Goal: Task Accomplishment & Management: Use online tool/utility

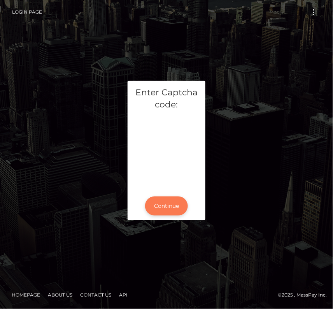
click at [170, 207] on button "Continue" at bounding box center [166, 205] width 43 height 19
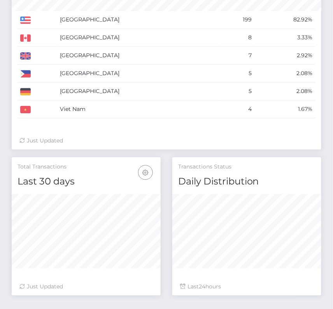
scroll to position [371, 0]
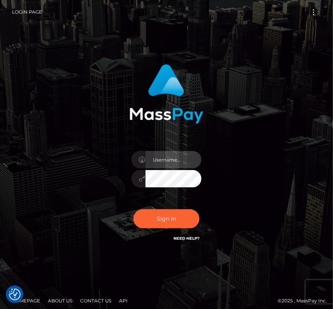
click at [160, 163] on input "text" at bounding box center [173, 159] width 56 height 17
type input "kateo"
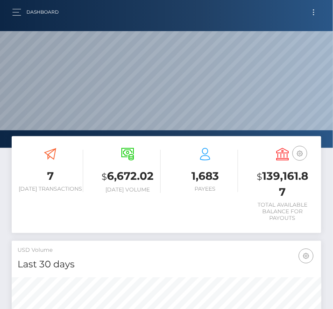
scroll to position [138, 149]
click at [312, 13] on button "Toggle navigation" at bounding box center [313, 12] width 14 height 10
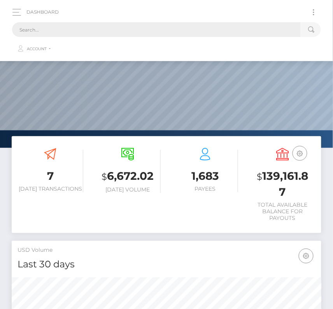
click at [43, 29] on input "text" at bounding box center [156, 29] width 288 height 15
paste input "180641"
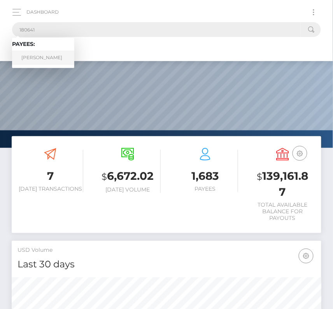
type input "180641"
click at [41, 54] on link "Erik Pichler" at bounding box center [43, 58] width 62 height 14
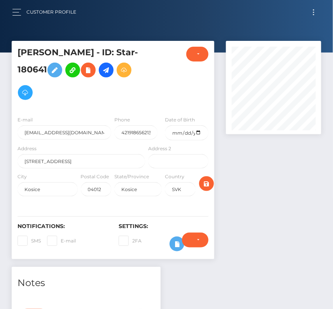
scroll to position [93, 95]
click at [177, 243] on div "Require ID/Selfie Verification Do not require Paid by payee" at bounding box center [195, 243] width 38 height 23
click at [174, 242] on icon at bounding box center [176, 244] width 9 height 10
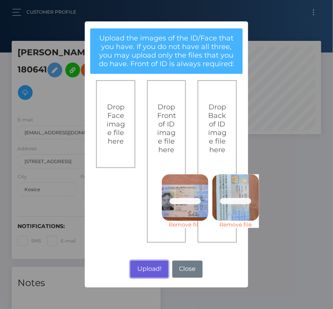
click at [141, 267] on button "Upload!" at bounding box center [149, 268] width 38 height 17
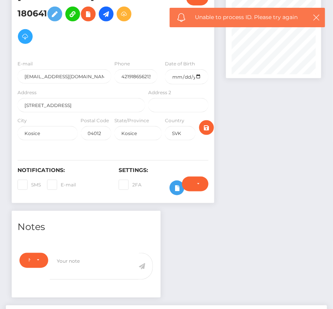
scroll to position [57, 0]
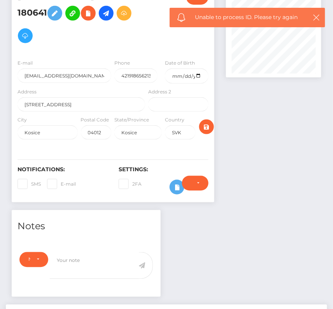
click at [177, 186] on div "Require ID/Selfie Verification Do not require Paid by payee" at bounding box center [195, 187] width 38 height 23
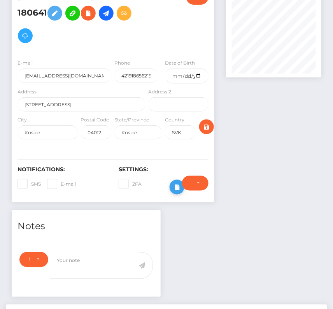
click at [174, 187] on icon at bounding box center [176, 187] width 9 height 10
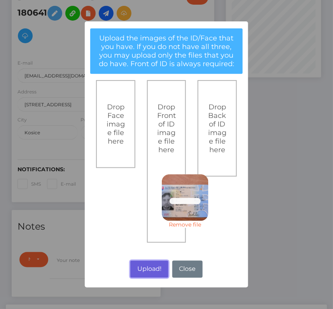
click at [148, 265] on button "Upload!" at bounding box center [149, 268] width 38 height 17
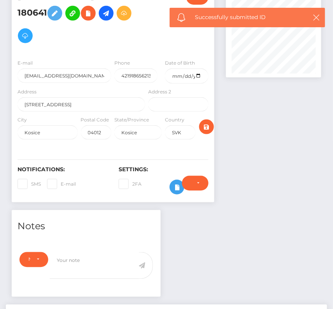
scroll to position [142, 0]
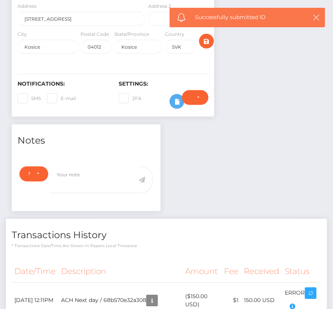
click at [178, 99] on div "Require ID/Selfie Verification Do not require Paid by payee" at bounding box center [195, 101] width 38 height 23
click at [172, 105] on div at bounding box center [169, 101] width 13 height 23
click at [172, 98] on button at bounding box center [176, 101] width 15 height 15
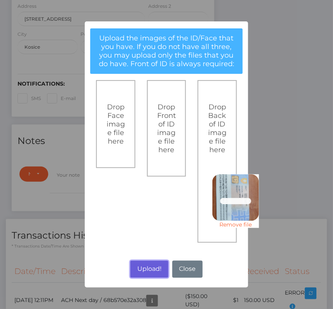
click at [148, 264] on button "Upload!" at bounding box center [149, 268] width 38 height 17
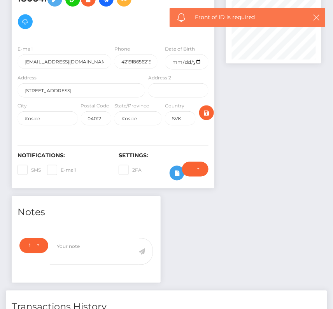
scroll to position [88, 0]
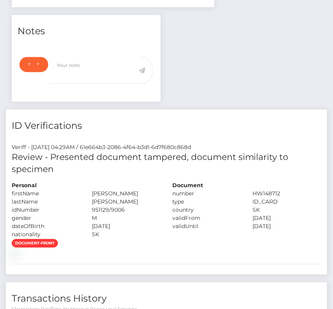
scroll to position [117, 0]
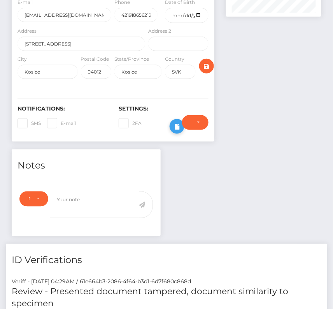
click at [174, 122] on icon at bounding box center [176, 127] width 9 height 10
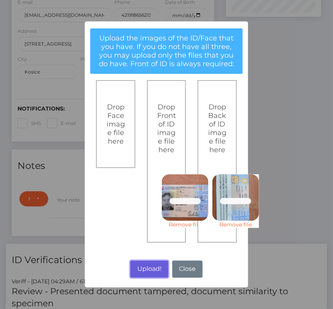
click at [140, 266] on button "Upload!" at bounding box center [149, 268] width 38 height 17
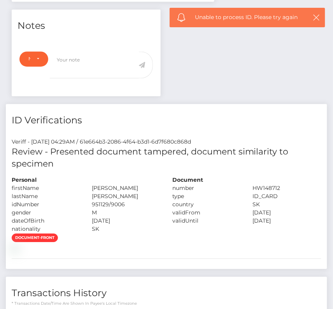
scroll to position [0, 0]
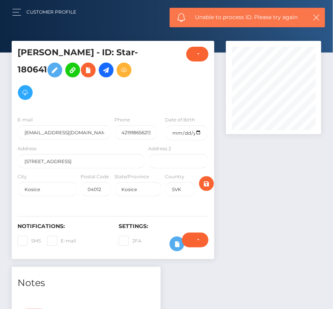
click at [178, 241] on div "Require ID/Selfie Verification Do not require Paid by payee" at bounding box center [195, 243] width 38 height 23
click at [173, 242] on icon at bounding box center [176, 244] width 9 height 10
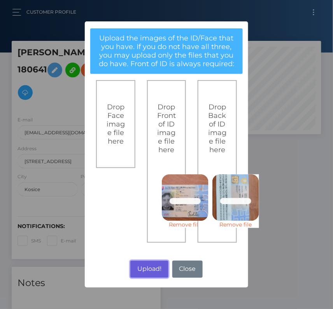
click at [146, 267] on button "Upload!" at bounding box center [149, 268] width 38 height 17
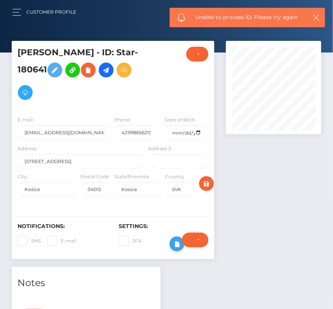
click at [173, 239] on icon at bounding box center [176, 244] width 9 height 10
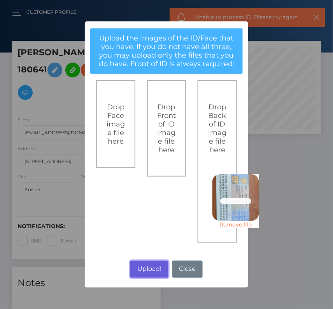
click at [149, 271] on button "Upload!" at bounding box center [149, 268] width 38 height 17
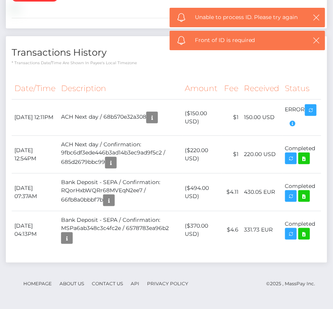
scroll to position [111, 0]
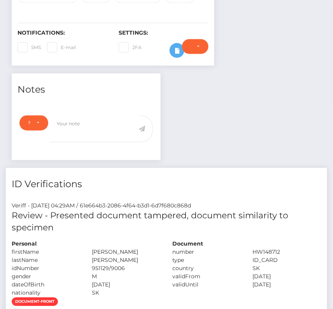
scroll to position [126, 0]
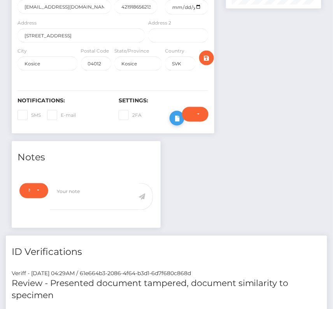
click at [171, 116] on button at bounding box center [176, 118] width 15 height 15
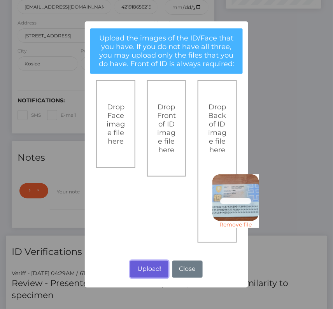
click at [152, 268] on button "Upload!" at bounding box center [149, 268] width 38 height 17
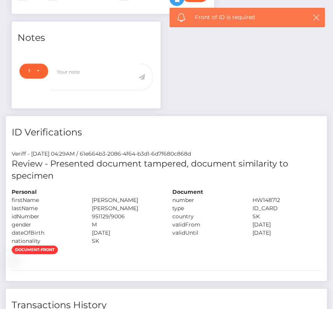
scroll to position [270, 0]
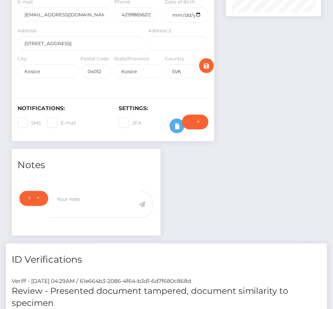
scroll to position [46, 0]
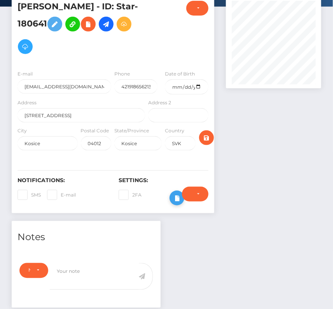
click at [175, 190] on button at bounding box center [176, 197] width 15 height 15
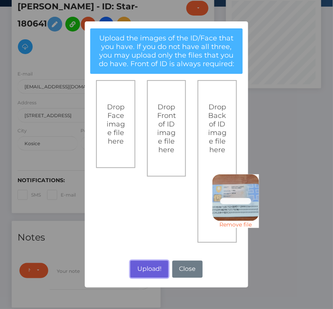
click at [152, 271] on button "Upload!" at bounding box center [149, 268] width 38 height 17
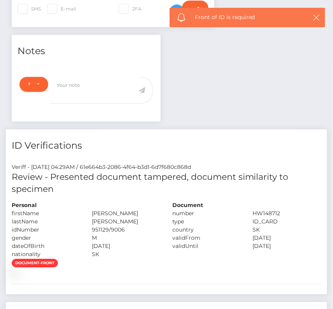
scroll to position [0, 0]
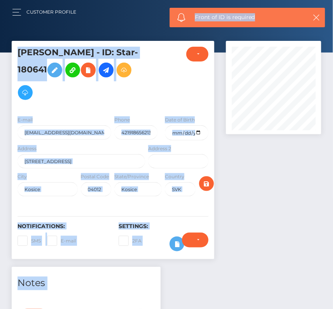
drag, startPoint x: 258, startPoint y: 19, endPoint x: 145, endPoint y: 18, distance: 113.1
click at [145, 18] on body "Starcling LLC Dashboard Transactions Ledger Payees Cancellations" at bounding box center [166, 154] width 333 height 309
click at [278, 19] on span "Front of ID is required" at bounding box center [249, 17] width 109 height 8
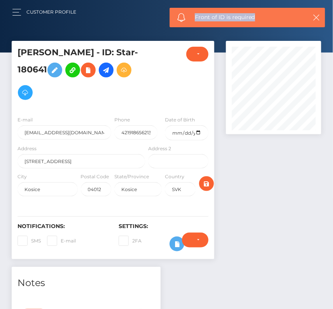
drag, startPoint x: 263, startPoint y: 19, endPoint x: 196, endPoint y: 19, distance: 66.5
click at [196, 19] on span "Front of ID is required" at bounding box center [249, 17] width 109 height 8
copy span "Front of ID is required"
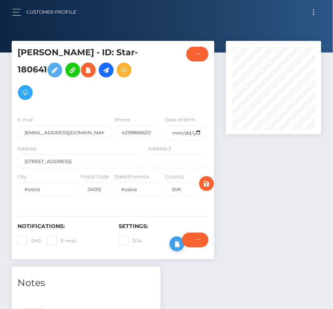
click at [175, 246] on icon at bounding box center [176, 244] width 9 height 10
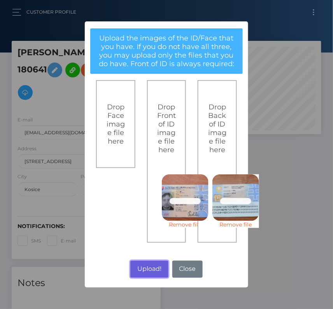
click at [148, 265] on button "Upload!" at bounding box center [149, 268] width 38 height 17
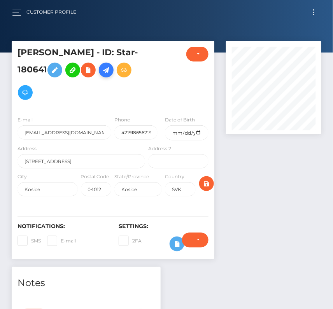
click at [108, 71] on icon at bounding box center [105, 70] width 9 height 10
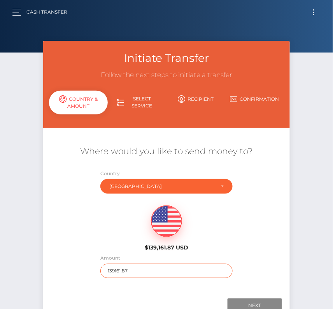
click at [120, 271] on input "139161.87" at bounding box center [166, 270] width 132 height 14
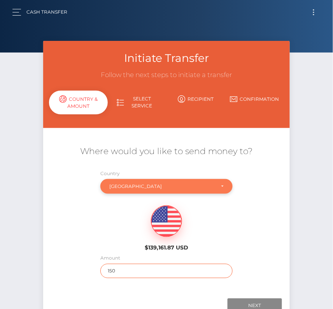
type input "150"
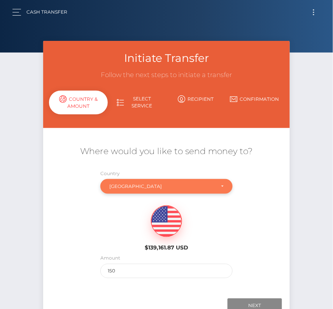
click at [123, 190] on div "[GEOGRAPHIC_DATA]" at bounding box center [166, 186] width 132 height 15
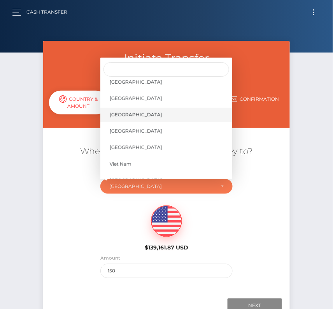
scroll to position [3721, 0]
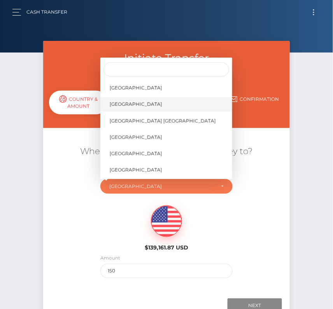
click at [140, 107] on link "[GEOGRAPHIC_DATA]" at bounding box center [166, 104] width 132 height 14
select select "USA"
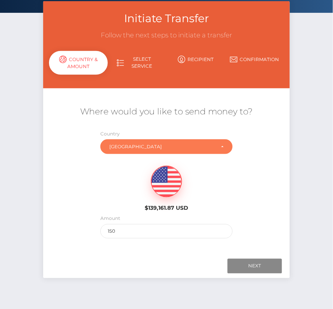
scroll to position [54, 0]
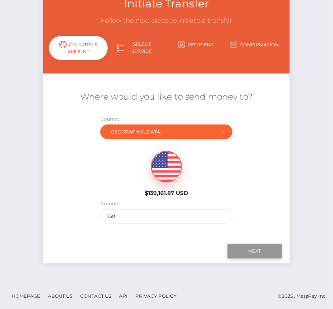
click at [255, 248] on input "Next" at bounding box center [254, 251] width 54 height 15
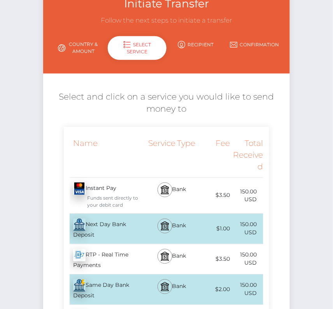
click at [151, 223] on div "Bank" at bounding box center [172, 229] width 50 height 30
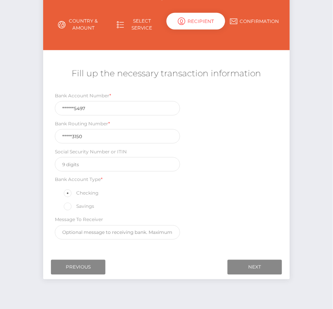
scroll to position [90, 0]
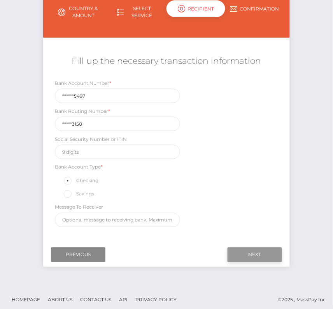
click at [265, 251] on input "Next" at bounding box center [254, 254] width 54 height 15
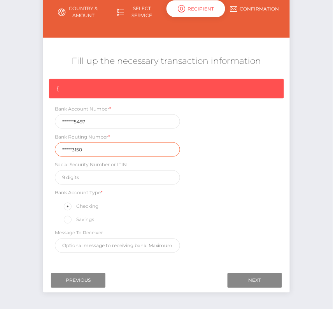
drag, startPoint x: 96, startPoint y: 145, endPoint x: 14, endPoint y: 145, distance: 82.0
click at [14, 145] on div "Initiate Transfer Follow the next steps to initiate a transfer Country & Amount…" at bounding box center [166, 131] width 333 height 361
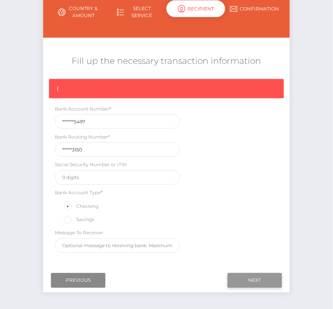
click at [248, 280] on input "Next" at bounding box center [254, 280] width 54 height 15
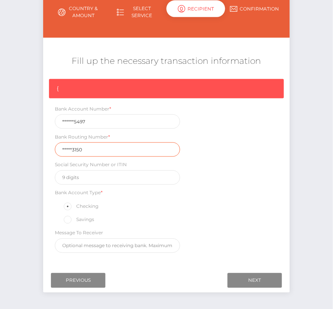
click at [81, 146] on input "*****3150" at bounding box center [117, 149] width 125 height 14
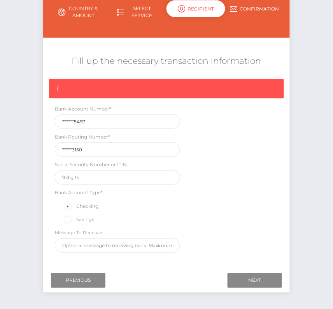
click at [30, 148] on div "Initiate Transfer Follow the next steps to initiate a transfer Country & Amount…" at bounding box center [166, 131] width 333 height 361
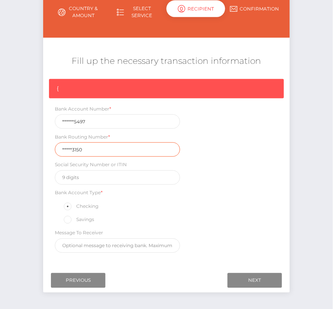
drag, startPoint x: 83, startPoint y: 148, endPoint x: 21, endPoint y: 143, distance: 62.8
click at [21, 143] on div "Initiate Transfer Follow the next steps to initiate a transfer Country & Amount…" at bounding box center [166, 131] width 333 height 361
paste input "02607"
type input "026073150"
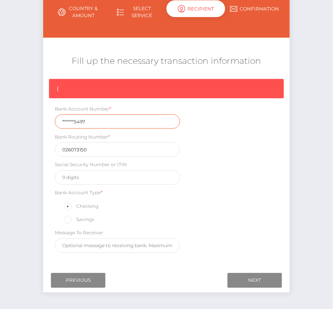
drag, startPoint x: 96, startPoint y: 120, endPoint x: 25, endPoint y: 120, distance: 70.3
click at [25, 120] on div "Initiate Transfer Follow the next steps to initiate a transfer Country & Amount…" at bounding box center [166, 131] width 333 height 361
paste input "831208"
type input "8312085497"
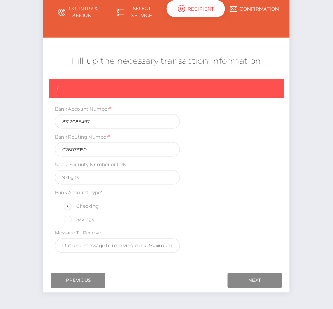
click at [249, 197] on div "{ Bank Account Number * 8312085497 Bank Routing Number * 026073150 Social Secur…" at bounding box center [166, 168] width 246 height 178
click at [262, 277] on input "Next" at bounding box center [254, 280] width 54 height 15
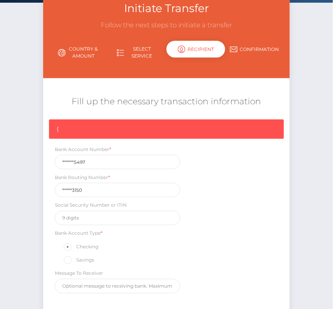
scroll to position [0, 0]
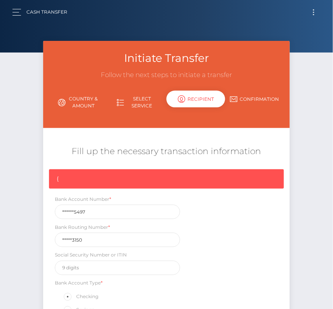
click at [309, 12] on button "Toggle navigation" at bounding box center [313, 12] width 14 height 10
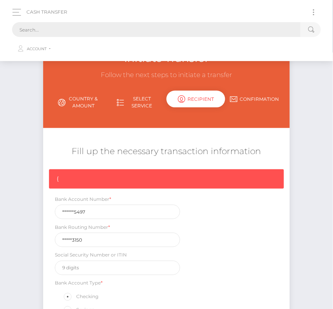
click at [130, 33] on input "text" at bounding box center [156, 29] width 288 height 15
paste input "180641"
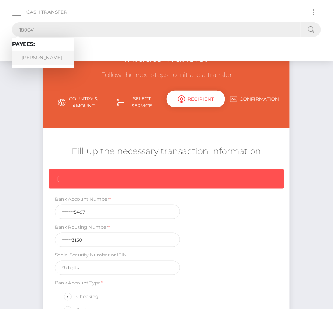
type input "180641"
click at [38, 57] on link "Erik Pichler" at bounding box center [43, 58] width 62 height 14
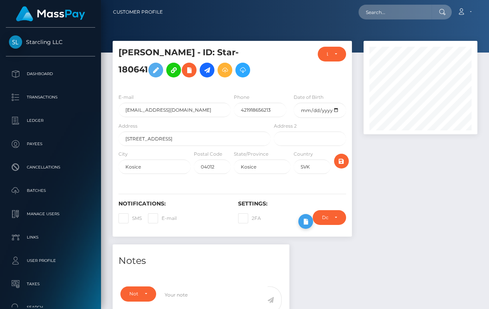
click at [303, 226] on icon at bounding box center [305, 221] width 9 height 10
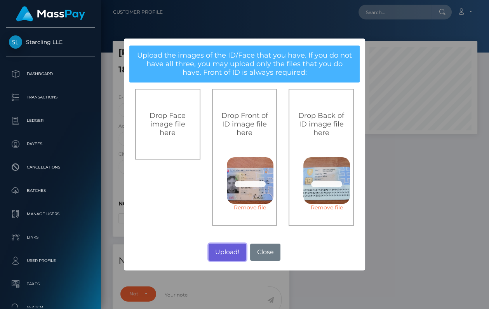
click at [222, 253] on button "Upload!" at bounding box center [228, 251] width 38 height 17
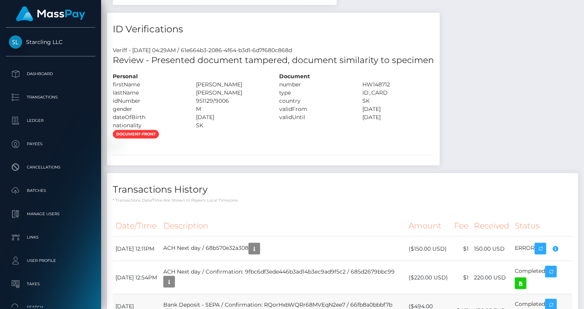
scroll to position [12, 0]
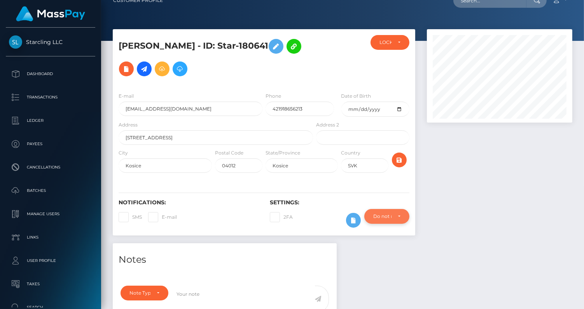
click at [398, 213] on div "Do not require" at bounding box center [386, 216] width 27 height 6
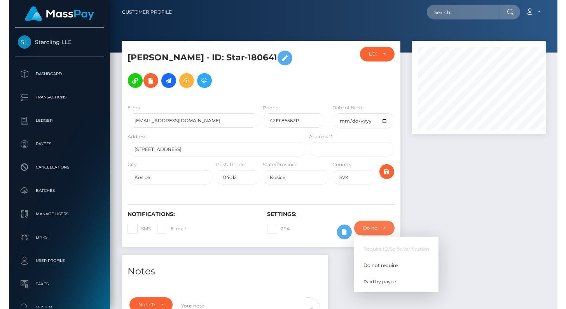
scroll to position [93, 139]
